Goal: Information Seeking & Learning: Learn about a topic

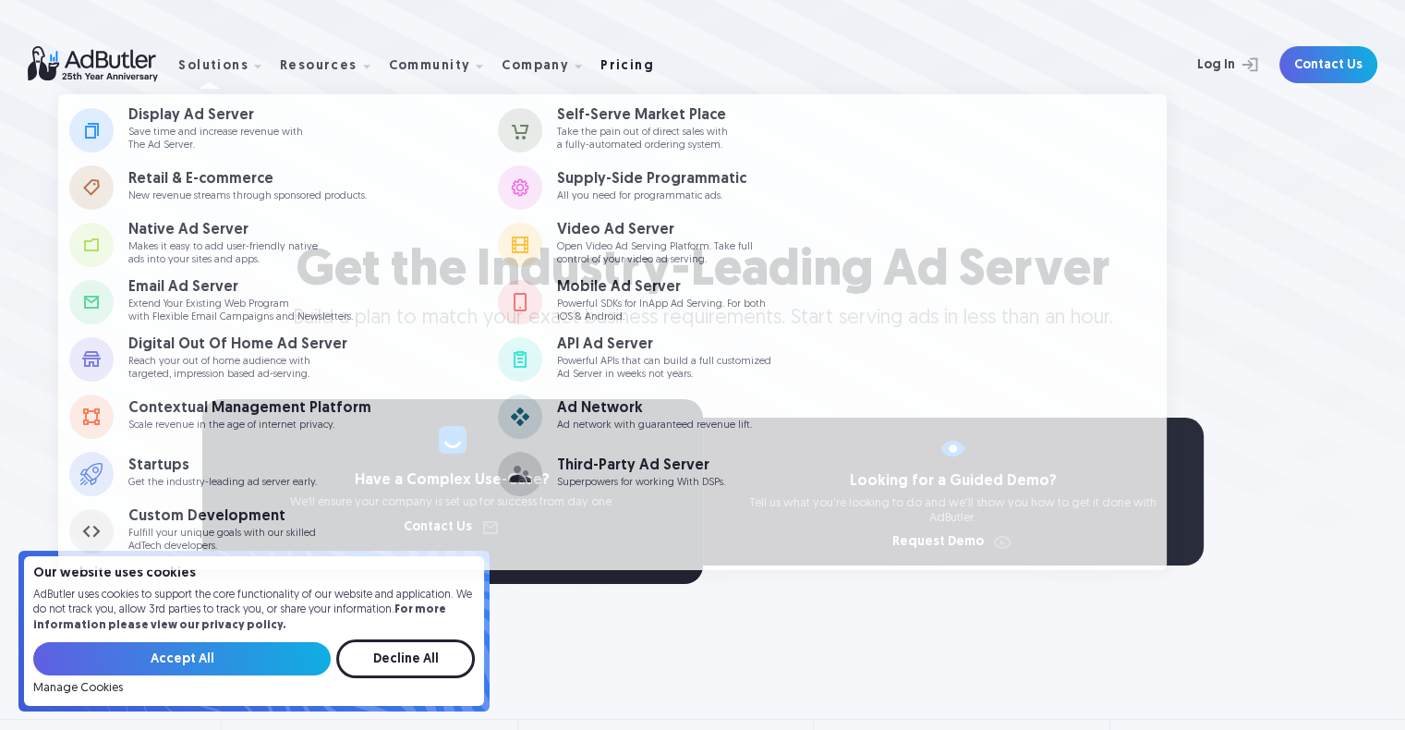
click at [606, 67] on div "Pricing" at bounding box center [628, 66] width 54 height 13
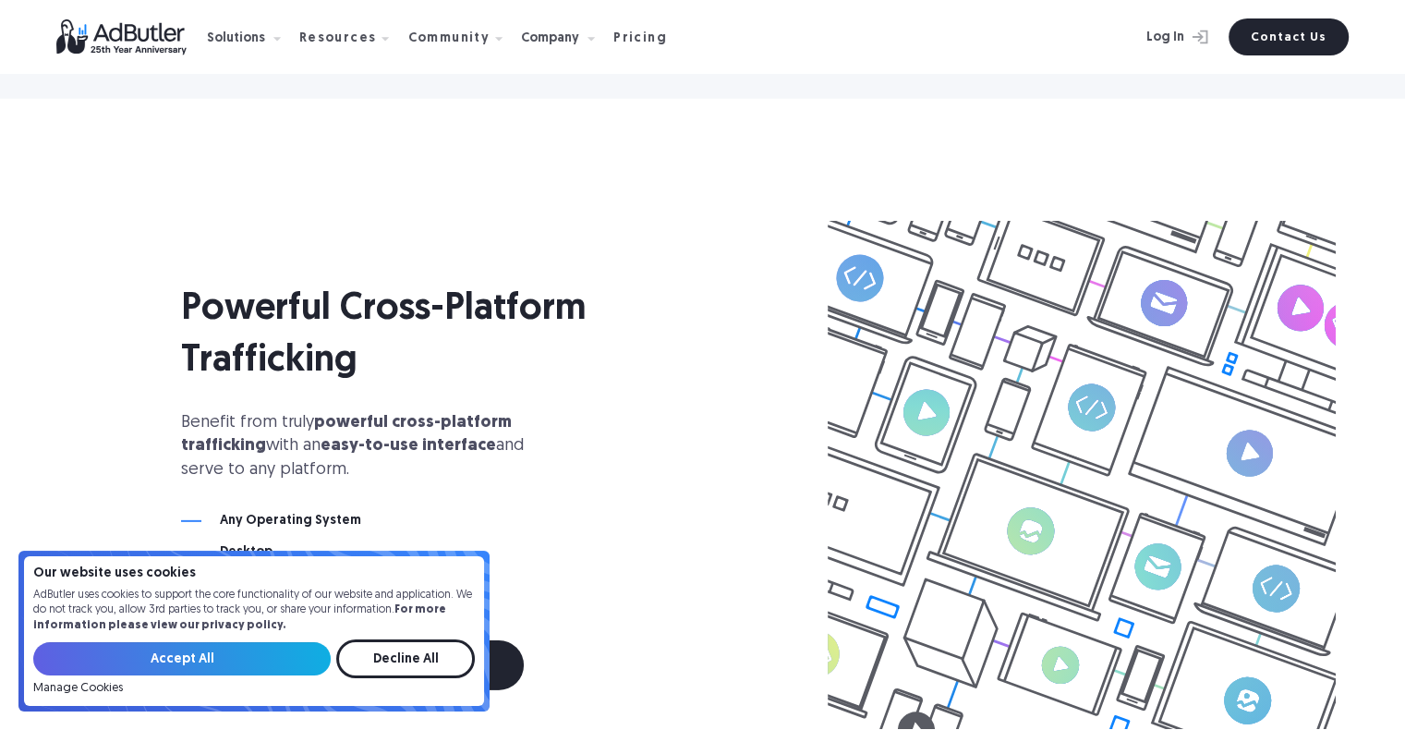
scroll to position [6197, 0]
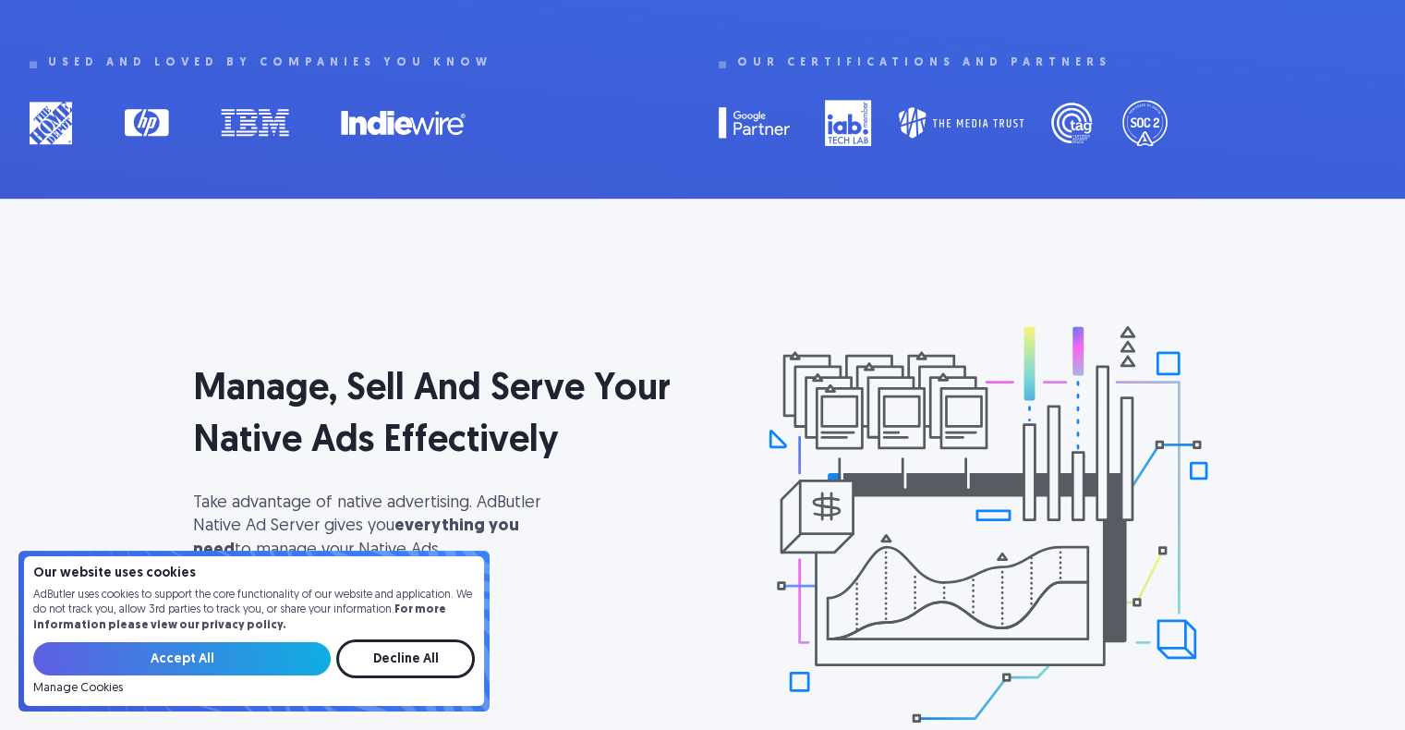
scroll to position [266, 0]
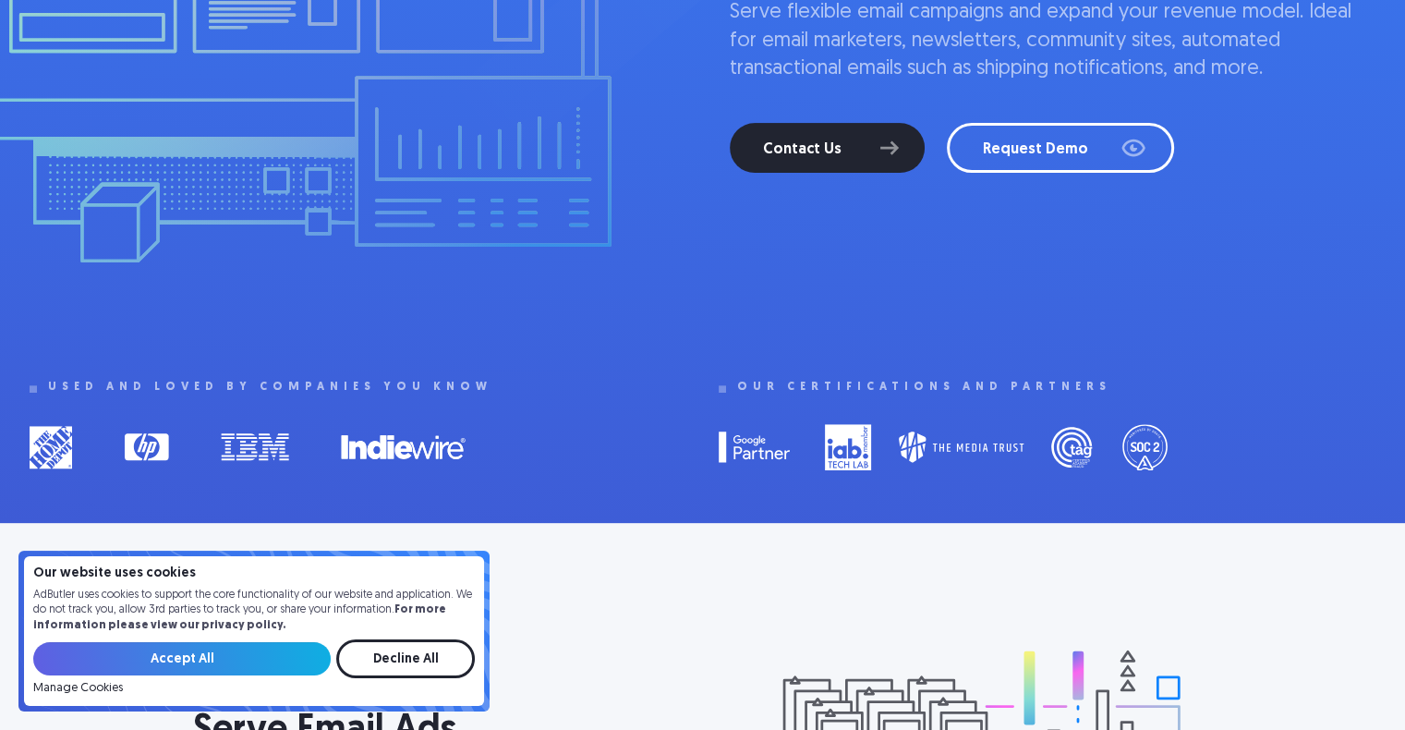
scroll to position [638, 0]
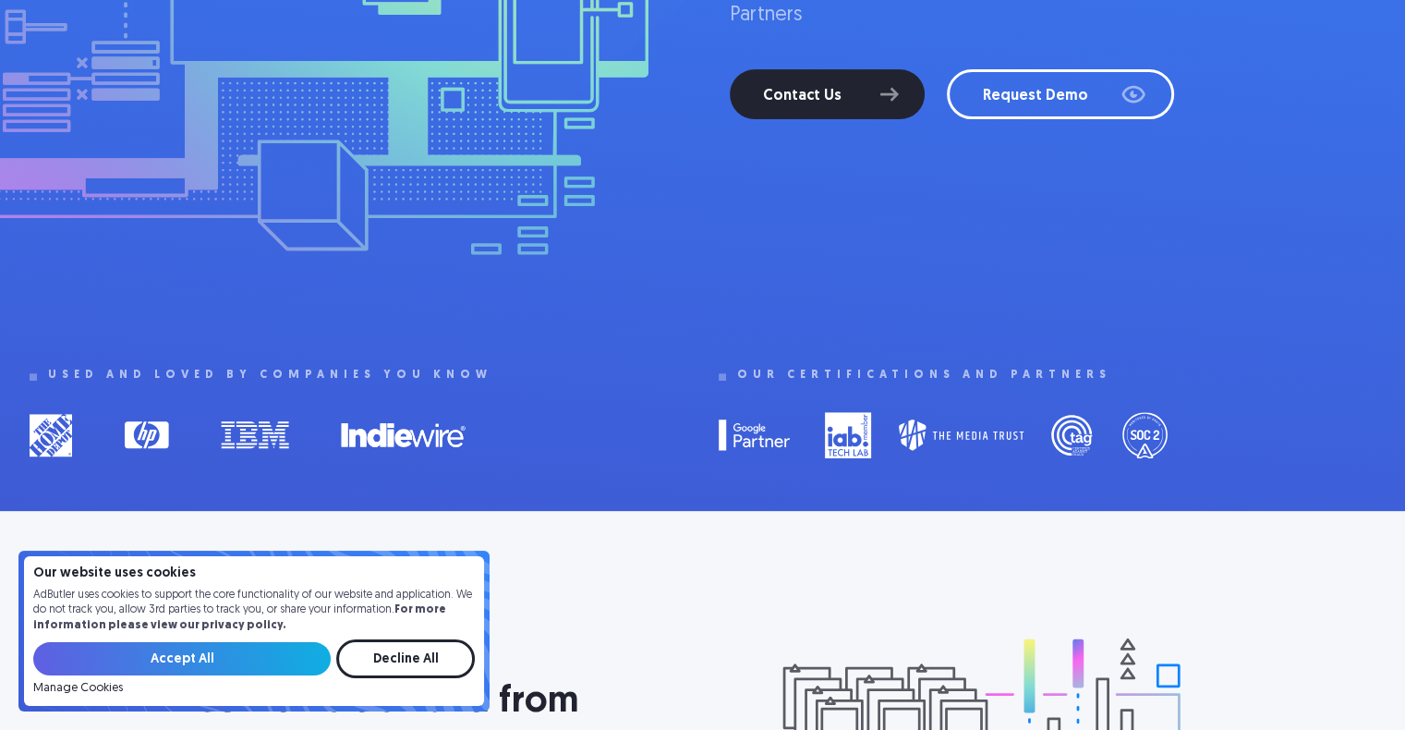
scroll to position [638, 0]
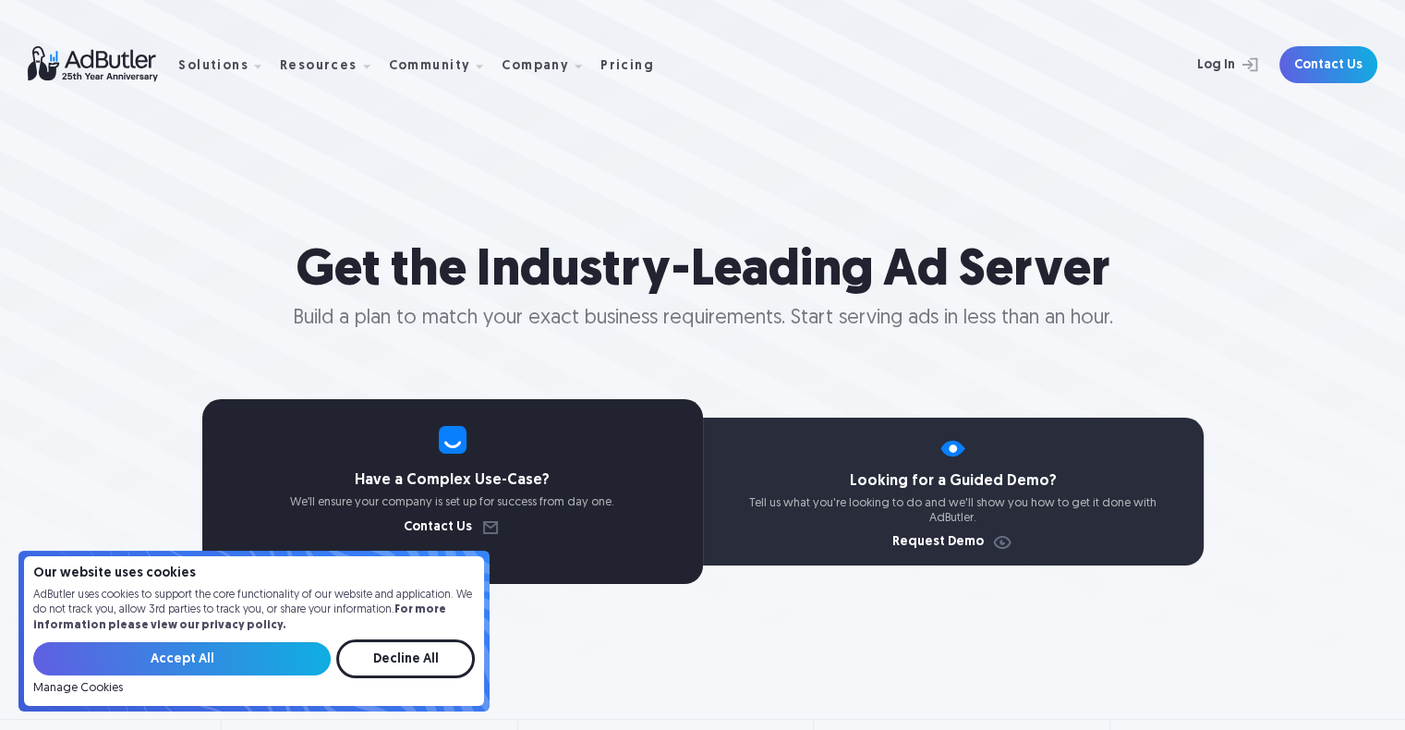
click at [93, 65] on img at bounding box center [103, 64] width 151 height 36
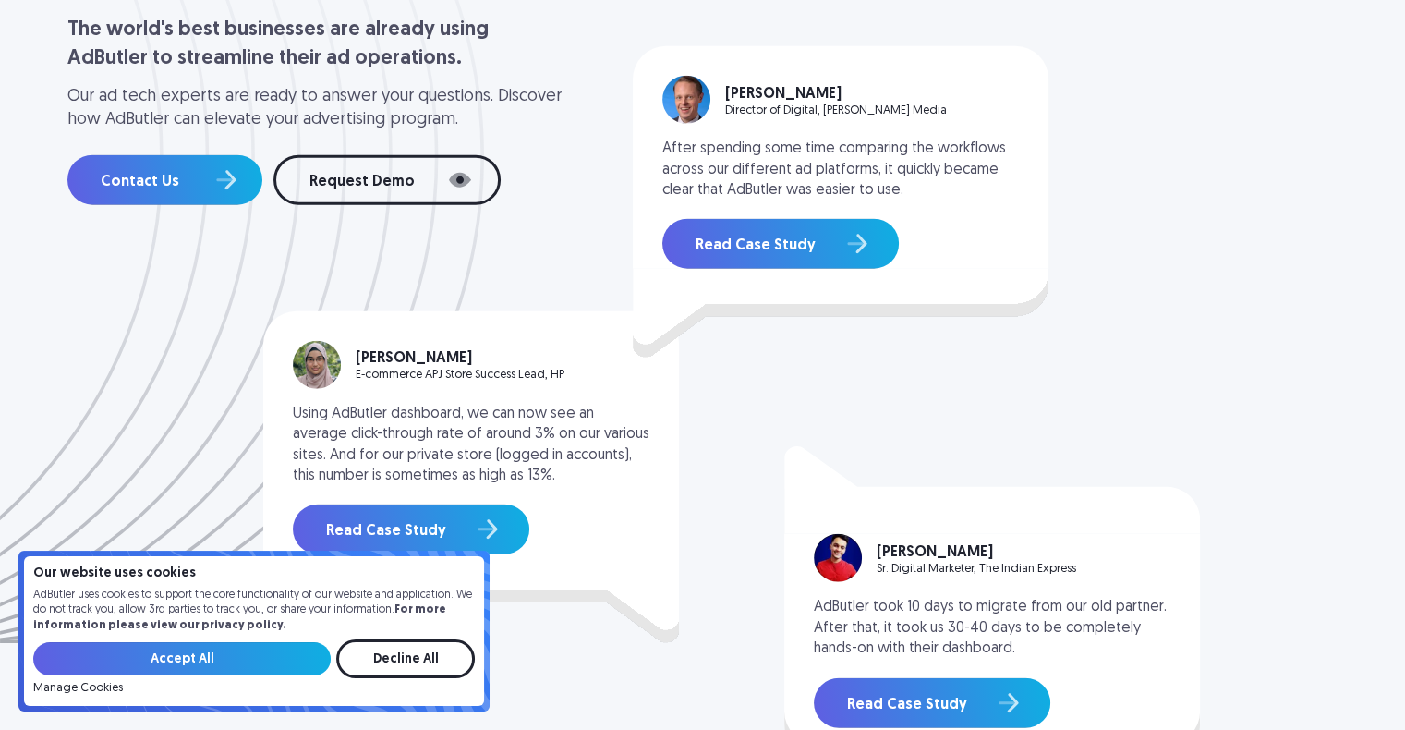
scroll to position [4470, 0]
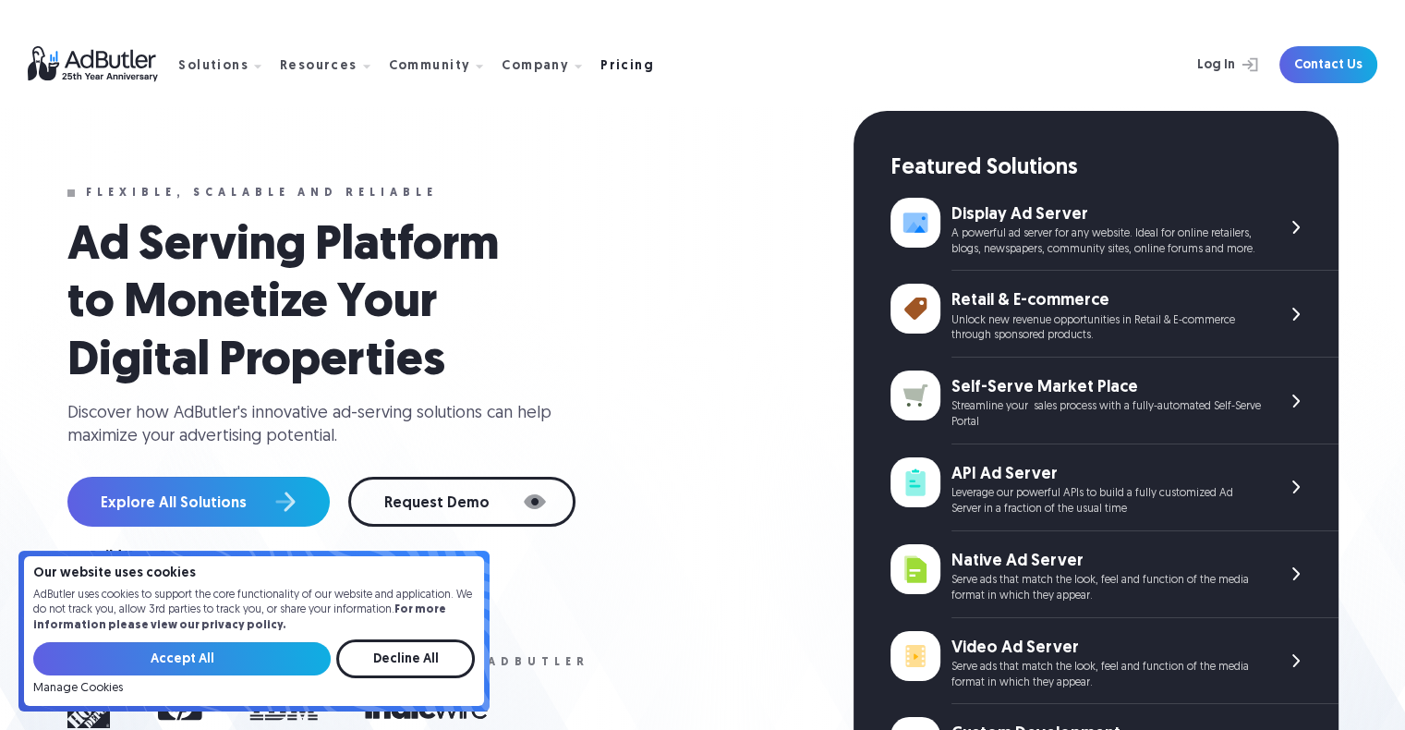
click at [612, 71] on div "Pricing" at bounding box center [628, 66] width 54 height 13
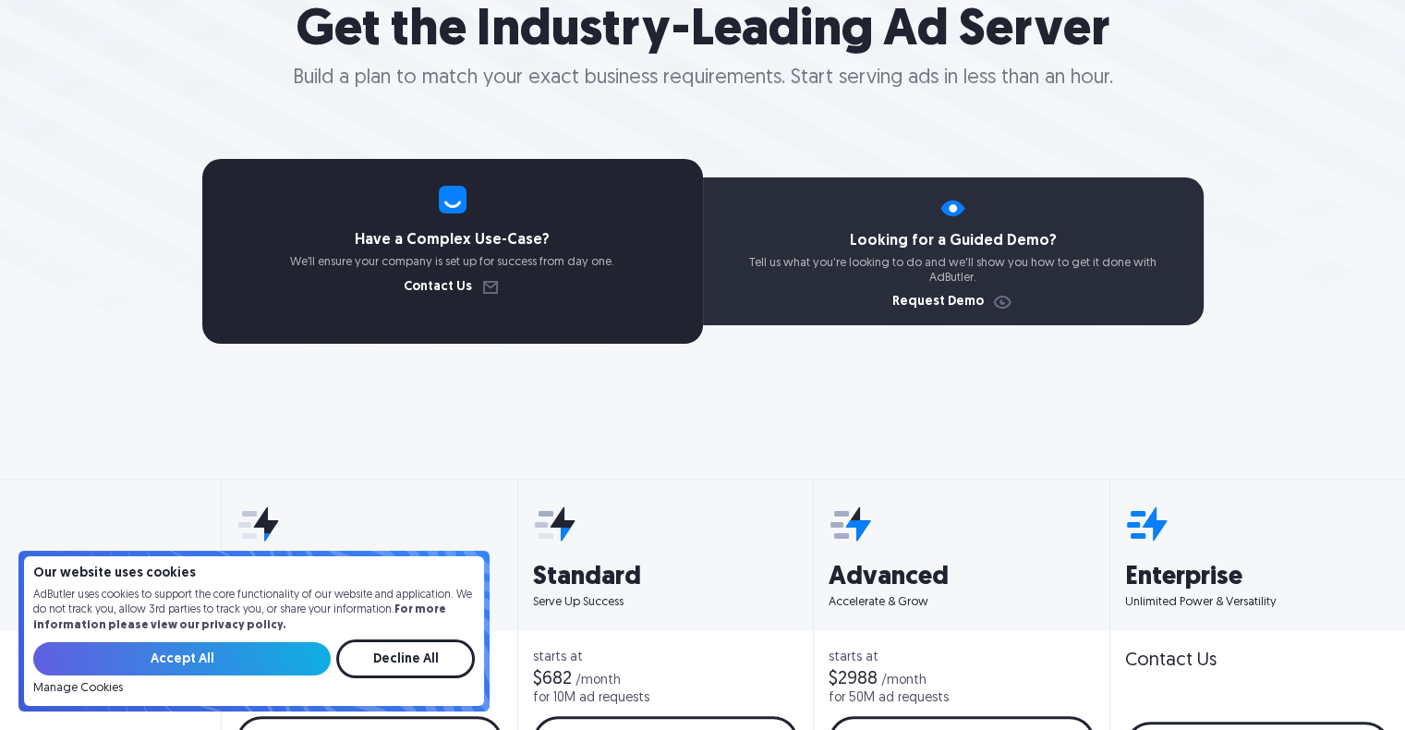
scroll to position [638, 0]
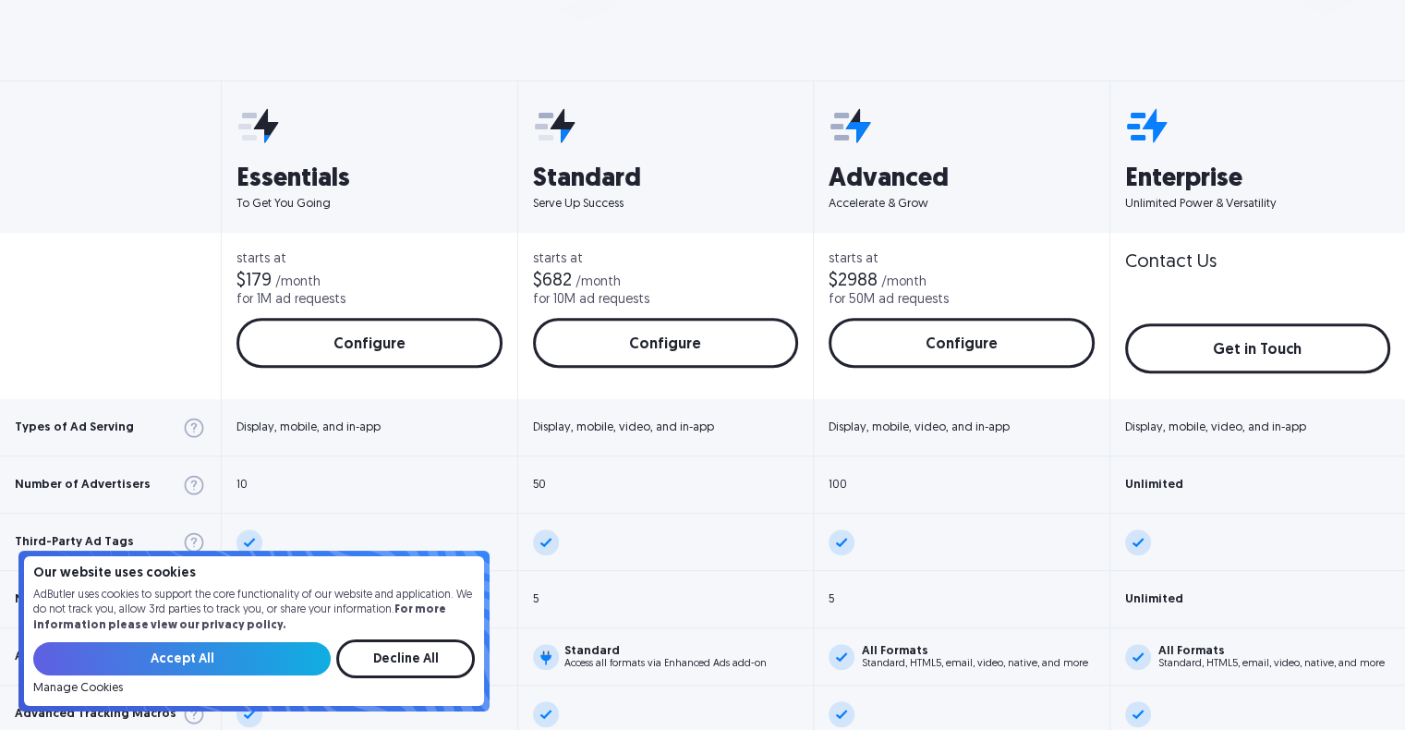
click at [32, 234] on div at bounding box center [110, 316] width 221 height 166
